Goal: Task Accomplishment & Management: Use online tool/utility

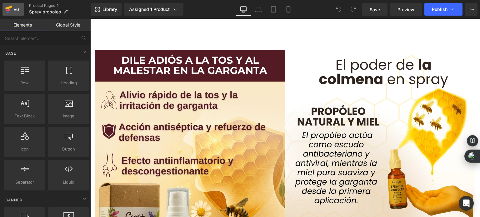
click at [14, 8] on div "v6" at bounding box center [17, 9] width 8 height 8
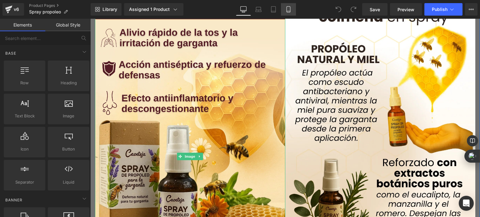
click at [285, 8] on link "Mobile" at bounding box center [288, 9] width 15 height 13
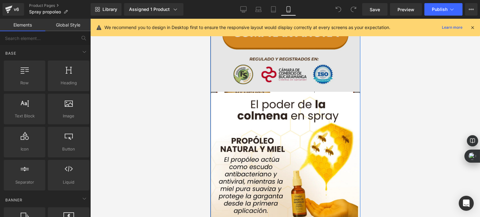
scroll to position [282, 0]
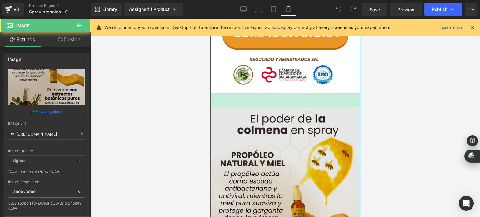
drag, startPoint x: 256, startPoint y: 94, endPoint x: 259, endPoint y: 108, distance: 14.9
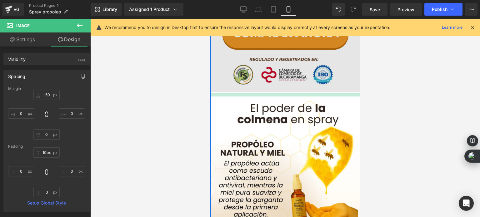
type input "0px"
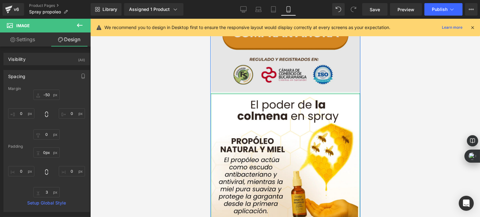
drag, startPoint x: 233, startPoint y: 106, endPoint x: 233, endPoint y: 90, distance: 16.0
click at [233, 90] on div "Image Image Image Row" at bounding box center [285, 48] width 150 height 622
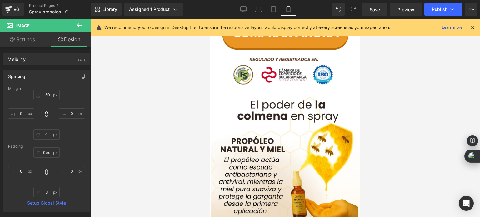
click at [172, 86] on div at bounding box center [285, 118] width 390 height 199
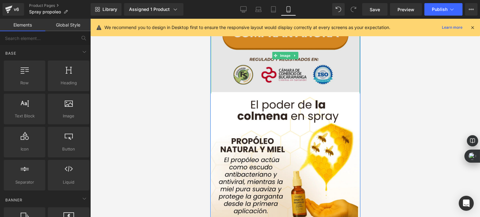
click at [263, 83] on img at bounding box center [285, 56] width 149 height 106
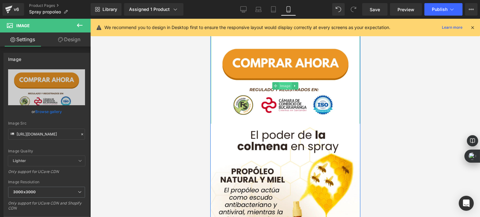
scroll to position [250, 0]
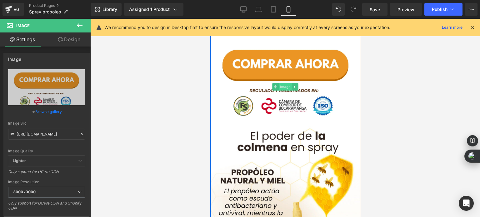
click at [281, 88] on span "Image" at bounding box center [285, 87] width 13 height 8
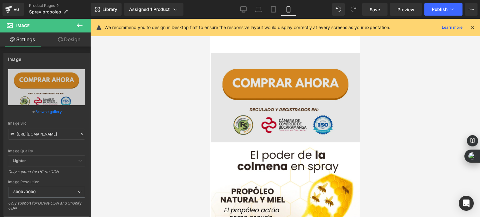
scroll to position [347, 0]
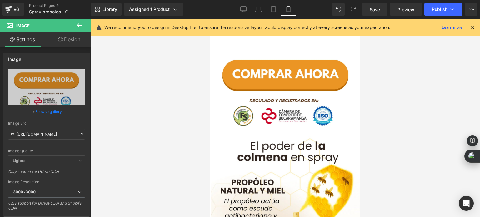
click at [164, 69] on div at bounding box center [285, 118] width 390 height 199
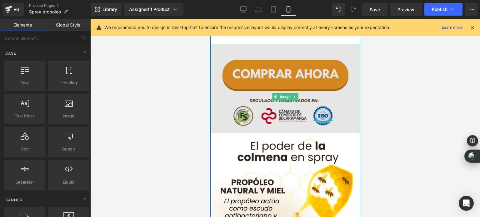
click at [269, 91] on img at bounding box center [285, 97] width 149 height 106
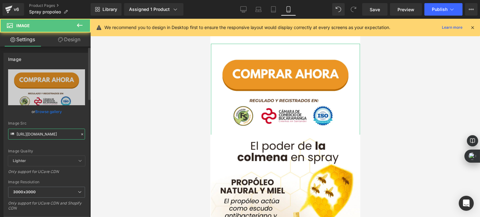
click at [43, 135] on input "[URL][DOMAIN_NAME]" at bounding box center [46, 134] width 77 height 11
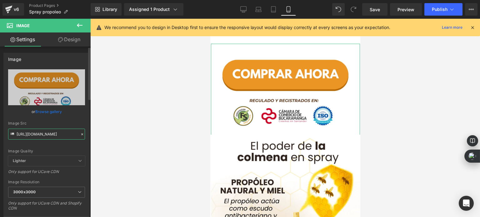
click at [43, 135] on input "[URL][DOMAIN_NAME]" at bounding box center [46, 134] width 77 height 11
paste input "[DOMAIN_NAME][URL]"
type input "[URL][DOMAIN_NAME]"
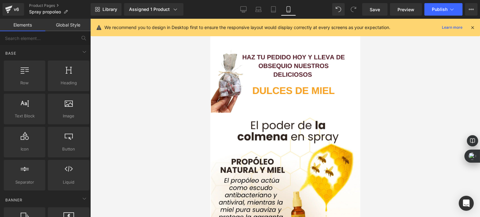
scroll to position [0, 0]
click at [188, 114] on div at bounding box center [285, 118] width 390 height 199
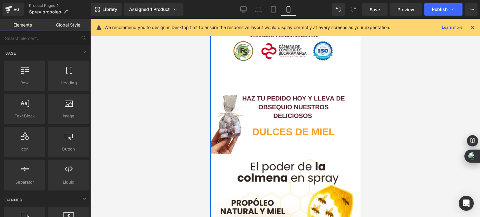
scroll to position [313, 0]
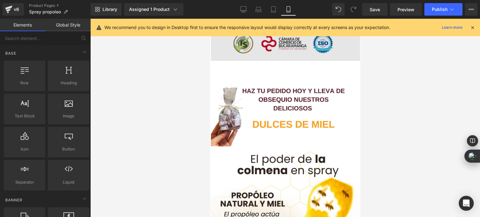
click at [210, 19] on div at bounding box center [210, 19] width 0 height 0
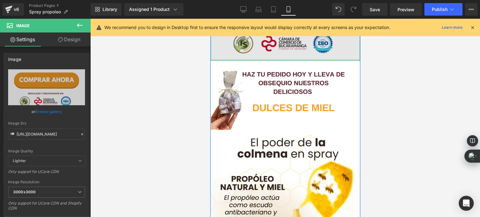
drag, startPoint x: 297, startPoint y: 77, endPoint x: 297, endPoint y: 51, distance: 25.7
click at [297, 51] on div "Image" at bounding box center [285, 16] width 149 height 90
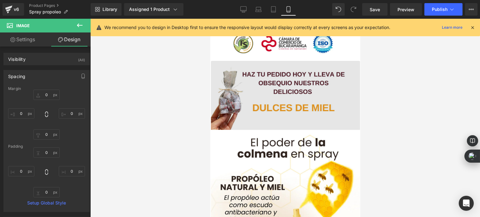
click at [251, 120] on img at bounding box center [285, 104] width 149 height 86
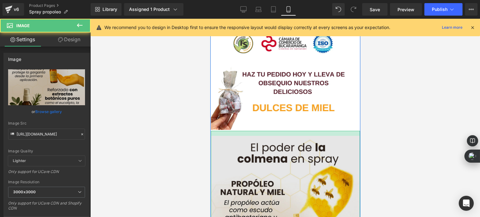
drag, startPoint x: 285, startPoint y: 132, endPoint x: 285, endPoint y: 138, distance: 6.3
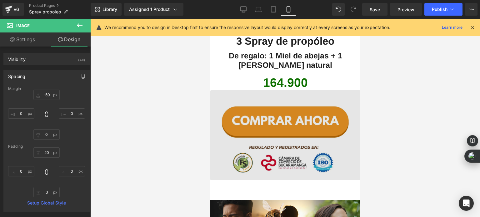
scroll to position [1595, 0]
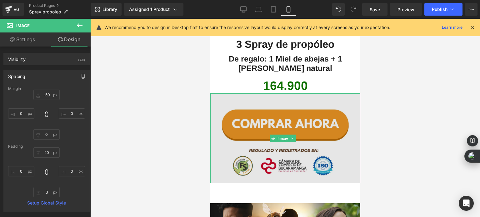
click at [291, 138] on img at bounding box center [285, 139] width 150 height 90
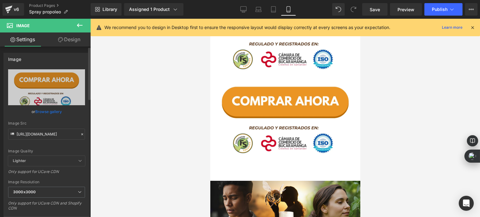
scroll to position [1703, 0]
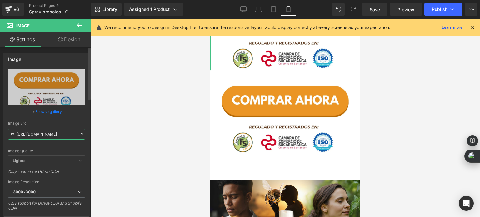
click at [33, 131] on input "[URL][DOMAIN_NAME]" at bounding box center [46, 134] width 77 height 11
paste input "[DOMAIN_NAME][URL]"
type input "[URL][DOMAIN_NAME]"
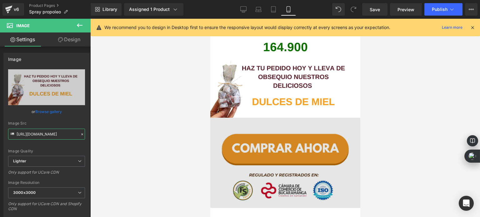
scroll to position [1640, 0]
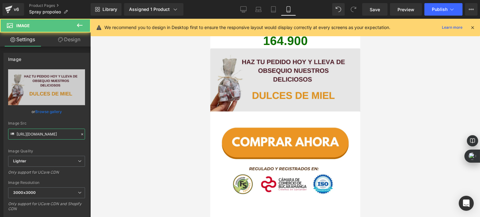
click at [283, 60] on div "Image" at bounding box center [285, 82] width 150 height 69
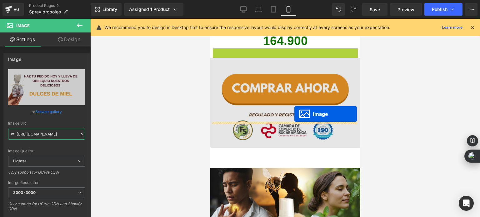
drag, startPoint x: 284, startPoint y: 60, endPoint x: 294, endPoint y: 114, distance: 55.0
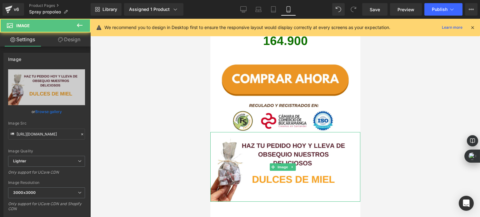
scroll to position [0, 0]
click at [117, 78] on div at bounding box center [285, 118] width 390 height 199
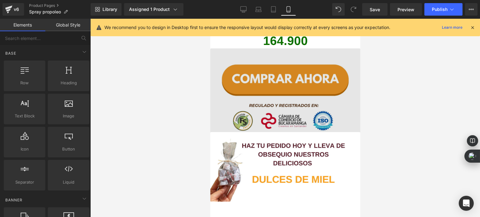
click at [297, 98] on img at bounding box center [285, 93] width 150 height 90
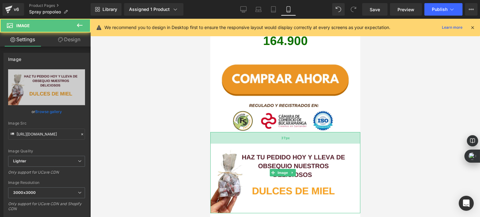
drag, startPoint x: 273, startPoint y: 107, endPoint x: 222, endPoint y: 115, distance: 51.9
click at [277, 132] on div "Image 37px" at bounding box center [285, 172] width 150 height 81
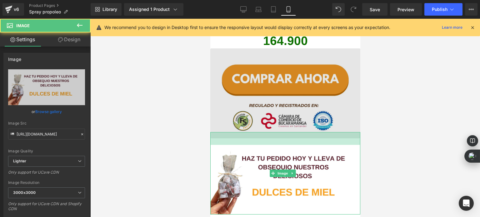
click at [218, 132] on div "41px" at bounding box center [285, 138] width 150 height 13
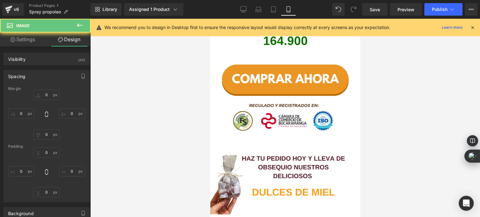
type input "-20"
type input "0"
type input "41"
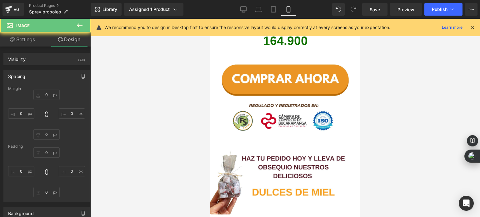
type input "0"
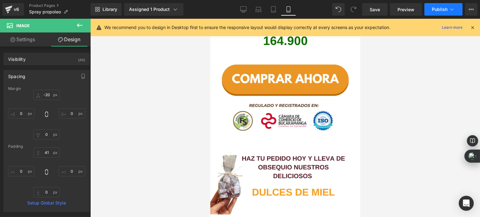
click at [437, 14] on button "Publish" at bounding box center [444, 9] width 38 height 13
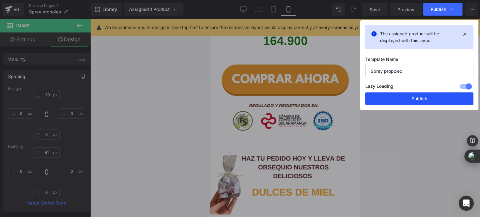
click at [414, 96] on button "Publish" at bounding box center [420, 99] width 108 height 13
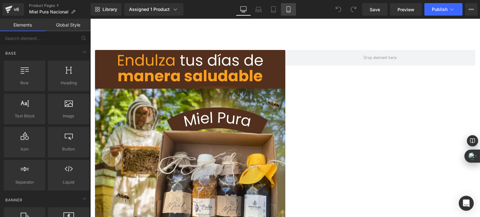
click at [290, 13] on link "Mobile" at bounding box center [288, 9] width 15 height 13
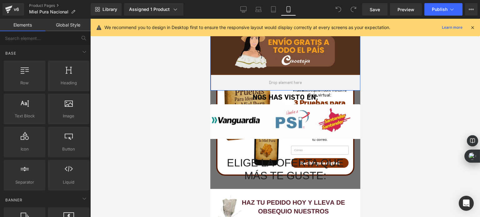
scroll to position [688, 0]
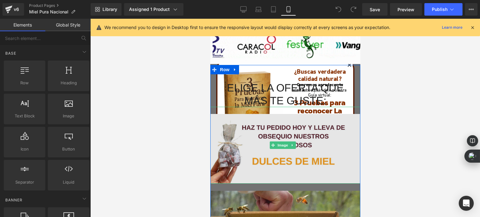
click at [248, 141] on img at bounding box center [285, 145] width 150 height 77
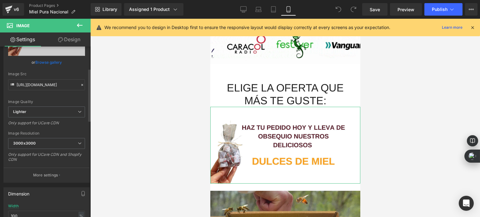
scroll to position [0, 0]
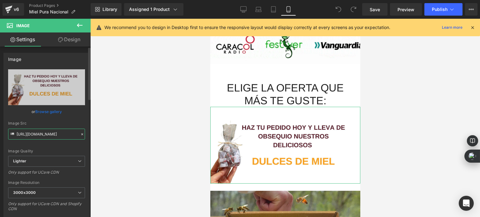
click at [39, 134] on input "[URL][DOMAIN_NAME]" at bounding box center [46, 134] width 77 height 11
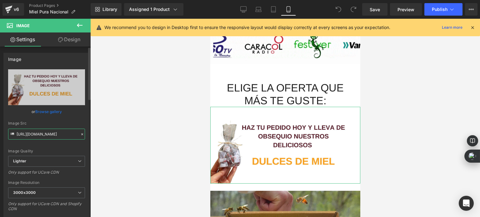
click at [39, 134] on input "[URL][DOMAIN_NAME]" at bounding box center [46, 134] width 77 height 11
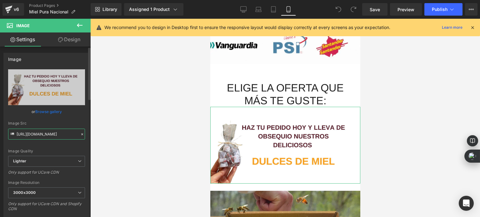
click at [39, 134] on input "[URL][DOMAIN_NAME]" at bounding box center [46, 134] width 77 height 11
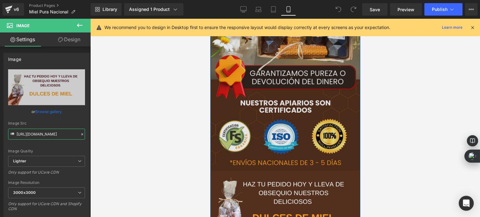
scroll to position [31, 0]
